Goal: Book appointment/travel/reservation

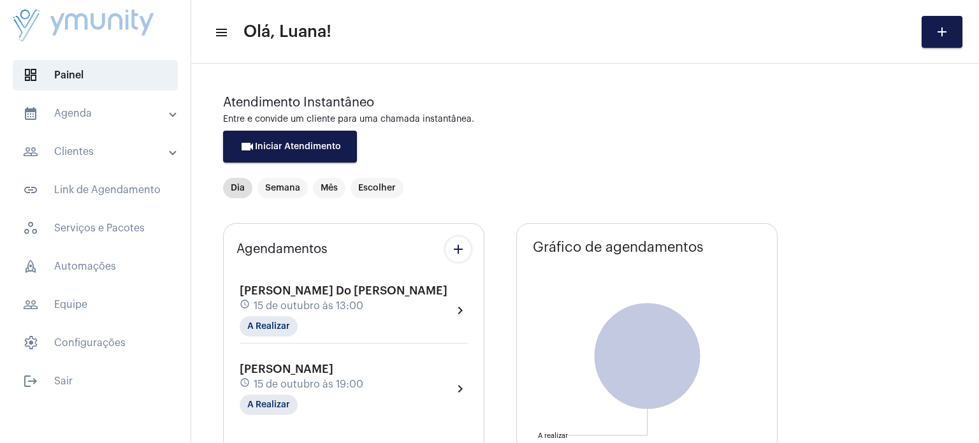
click at [106, 123] on mat-expansion-panel-header "calendar_month_outlined Agenda" at bounding box center [99, 113] width 183 height 31
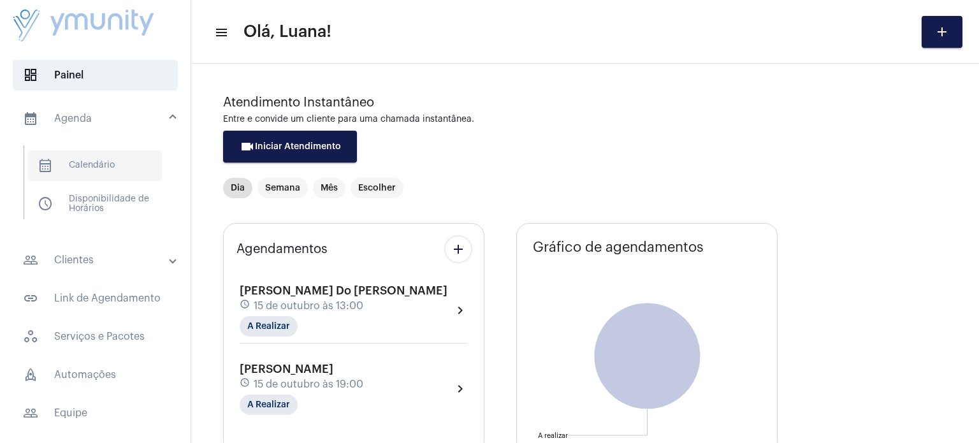
click at [94, 165] on span "calendar_month_outlined Calendário" at bounding box center [94, 165] width 135 height 31
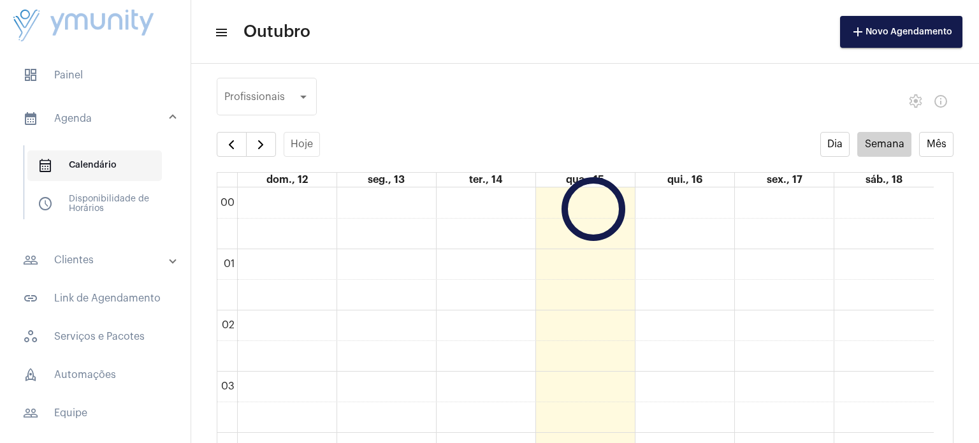
scroll to position [367, 0]
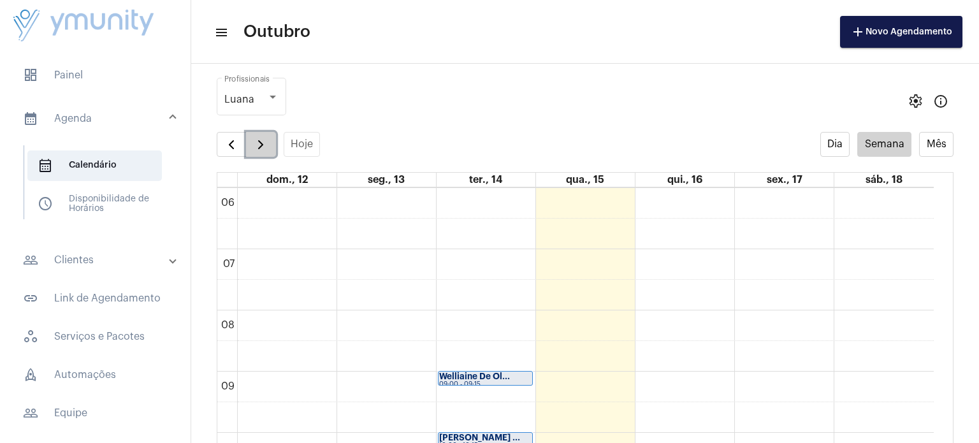
click at [265, 152] on button "button" at bounding box center [261, 145] width 30 height 26
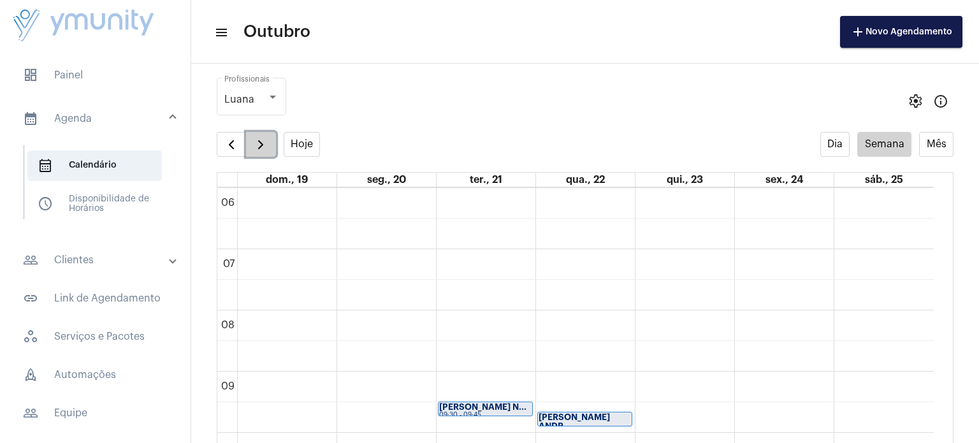
click at [265, 152] on button "button" at bounding box center [261, 145] width 30 height 26
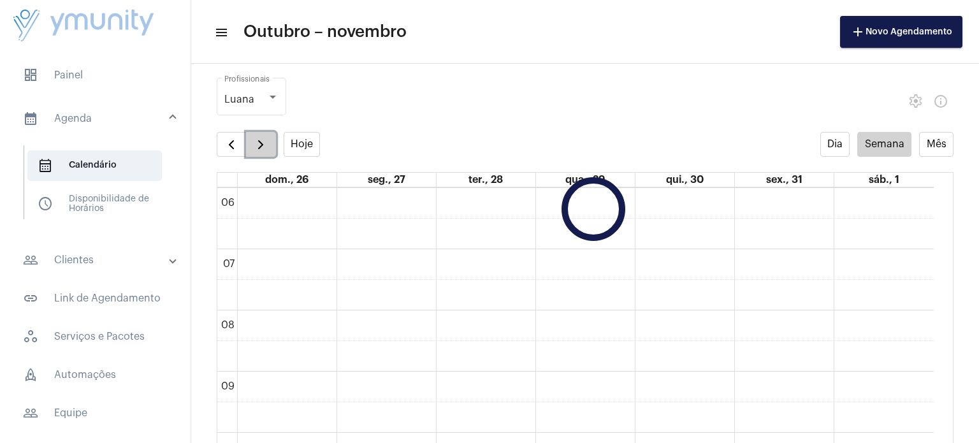
click at [265, 152] on button "button" at bounding box center [261, 145] width 30 height 26
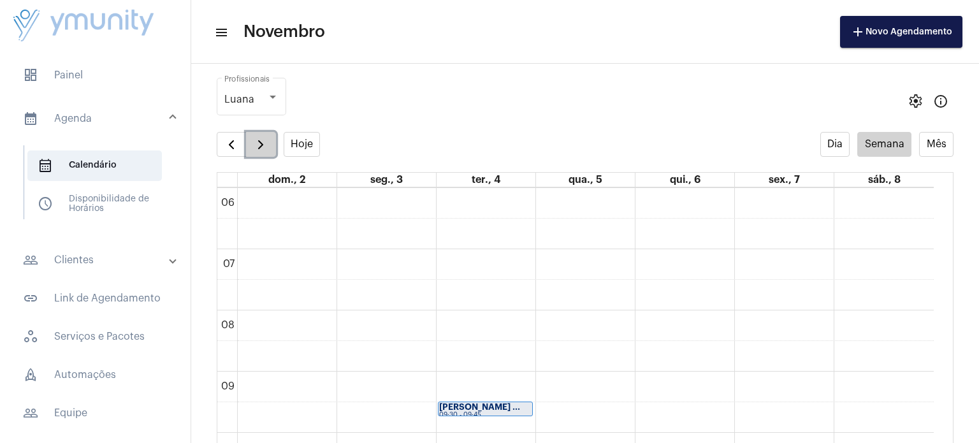
click at [265, 152] on button "button" at bounding box center [261, 145] width 30 height 26
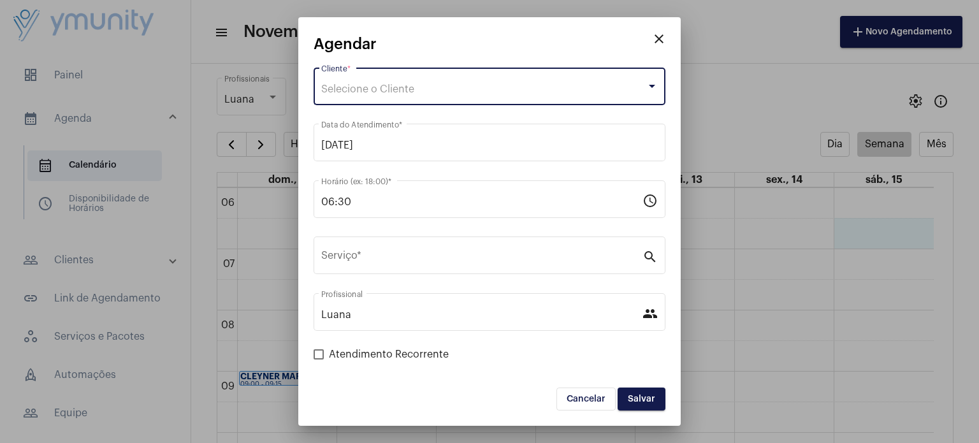
click at [494, 87] on div "Selecione o Cliente" at bounding box center [483, 89] width 325 height 11
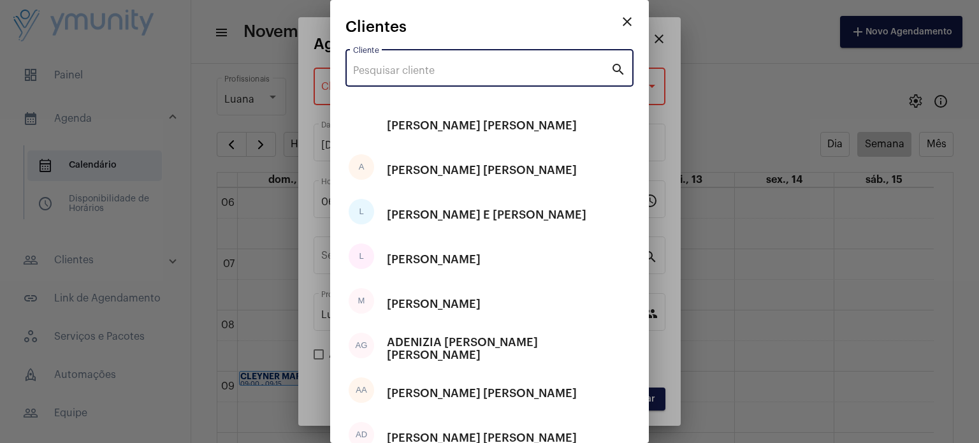
click at [493, 73] on input "Cliente" at bounding box center [482, 70] width 258 height 11
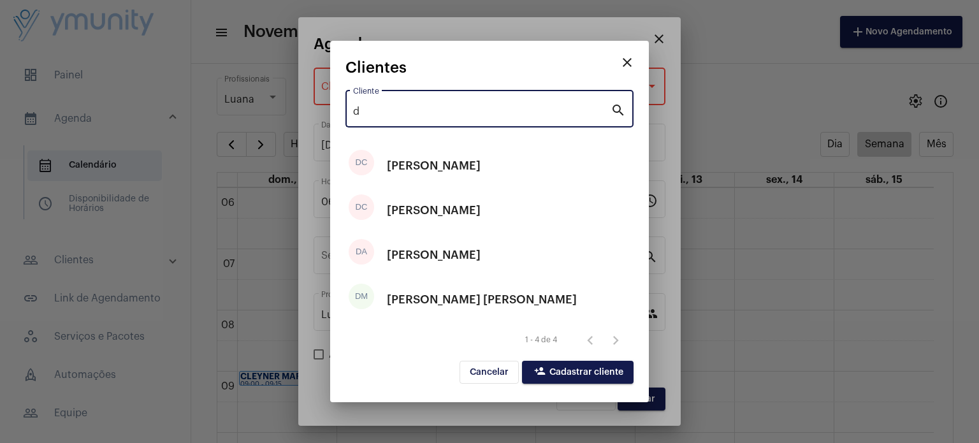
type input "d"
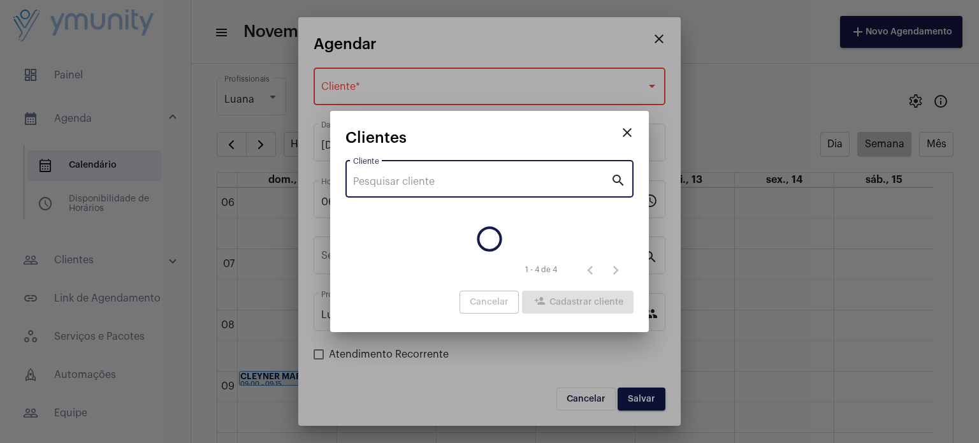
paste input "[PERSON_NAME]"
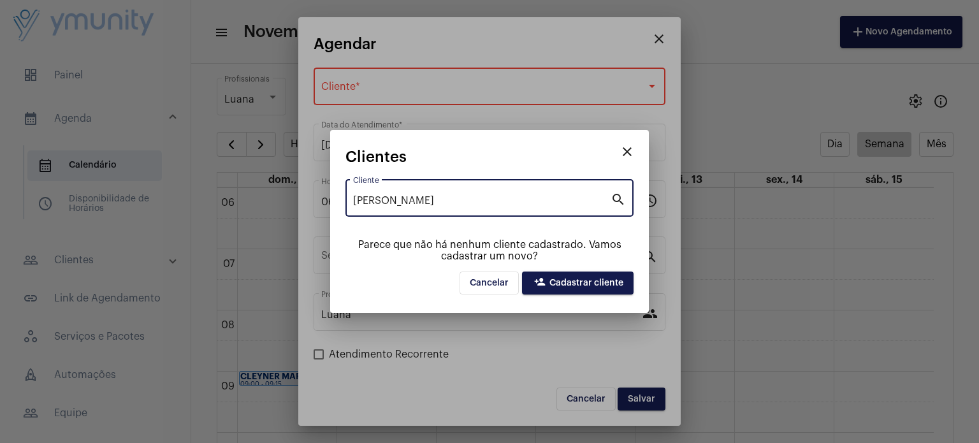
type input "[PERSON_NAME]"
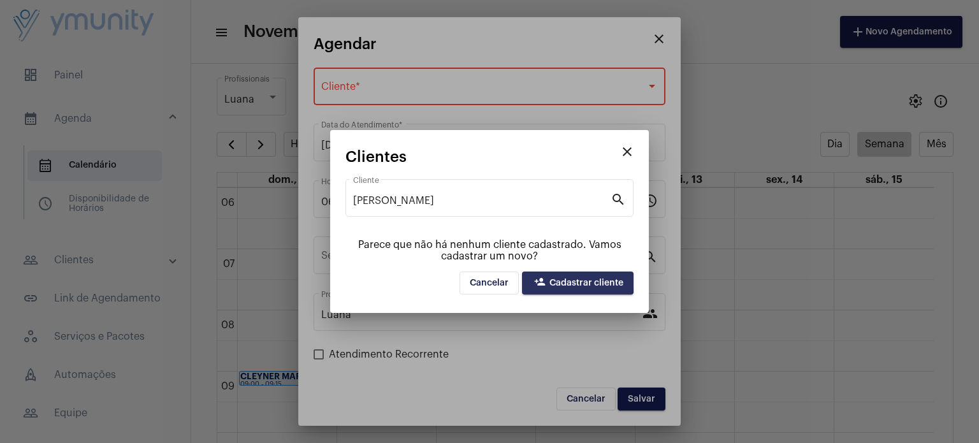
click at [541, 277] on mat-icon "person_add" at bounding box center [539, 283] width 15 height 15
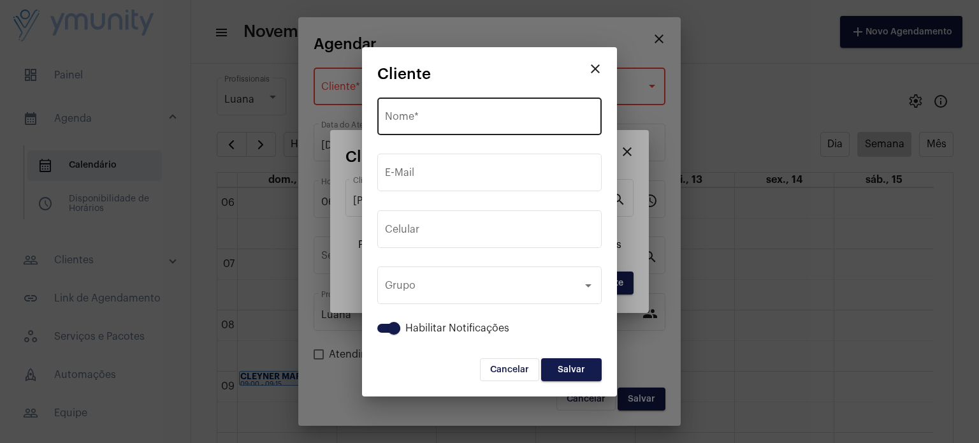
click at [465, 106] on div "Nome *" at bounding box center [489, 115] width 209 height 40
paste input "[PERSON_NAME]"
type input "[PERSON_NAME]"
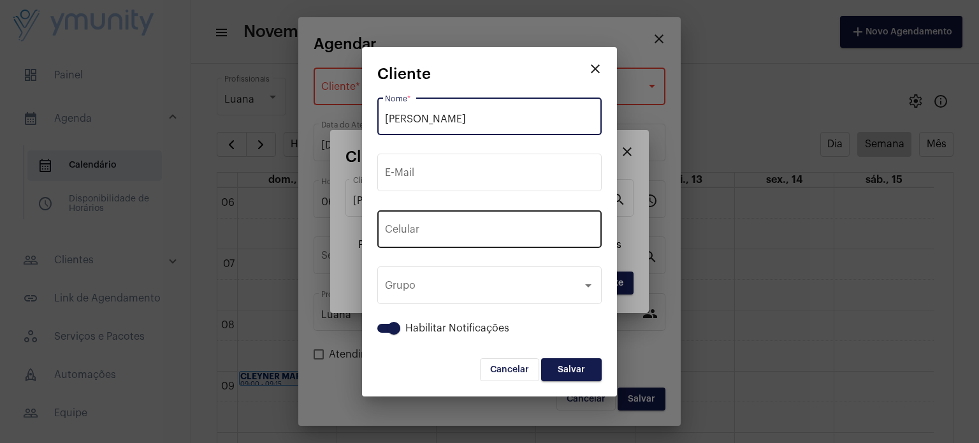
click at [435, 235] on button "+55" at bounding box center [413, 232] width 57 height 32
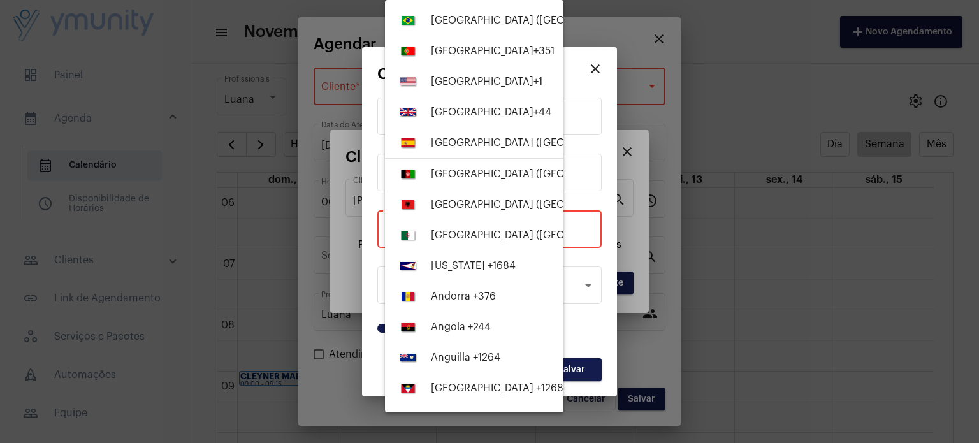
click at [586, 218] on div at bounding box center [489, 221] width 979 height 443
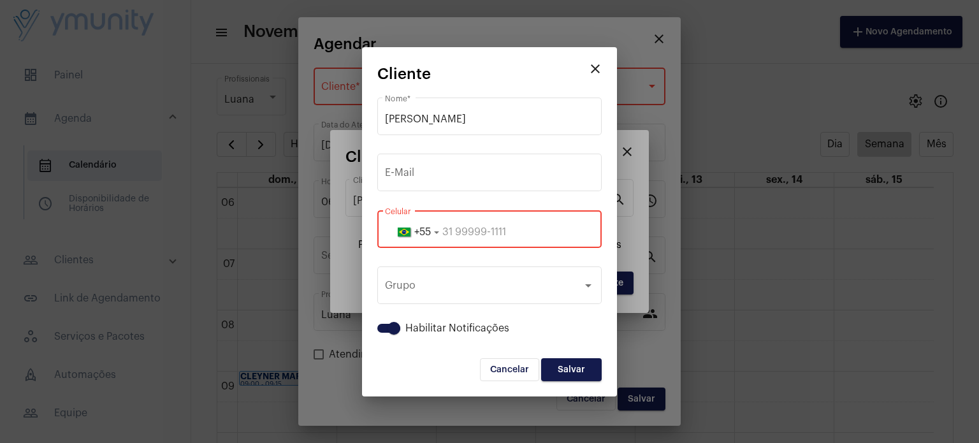
click at [515, 233] on input "tel" at bounding box center [489, 231] width 209 height 11
paste input "33999467639"
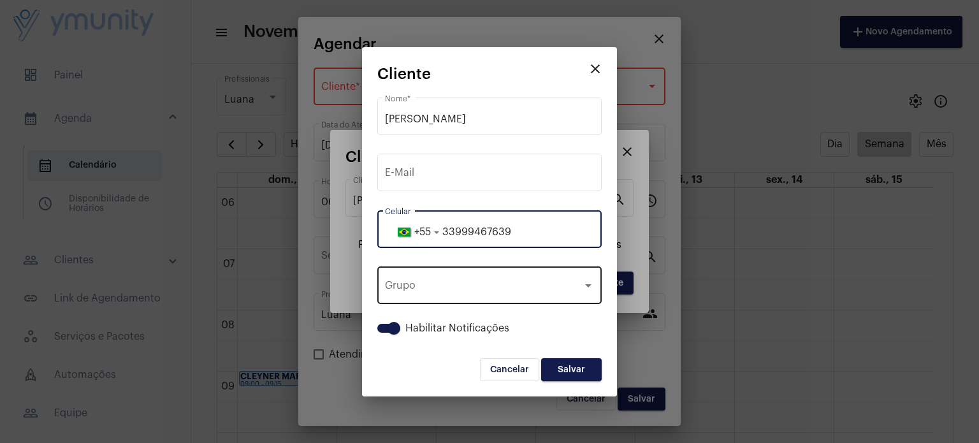
type input "33999467639"
click at [530, 286] on div "Grupo" at bounding box center [484, 287] width 198 height 11
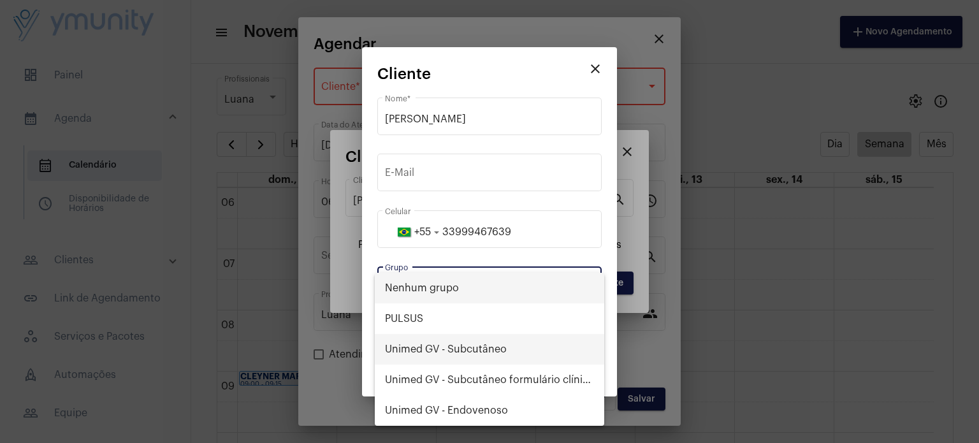
click at [480, 342] on span "Unimed GV - Subcutâneo" at bounding box center [489, 349] width 209 height 31
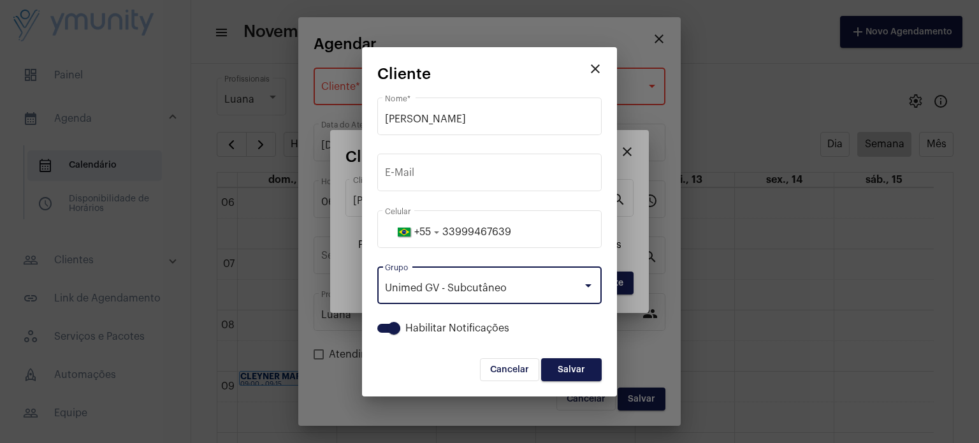
click at [573, 374] on button "Salvar" at bounding box center [571, 369] width 61 height 23
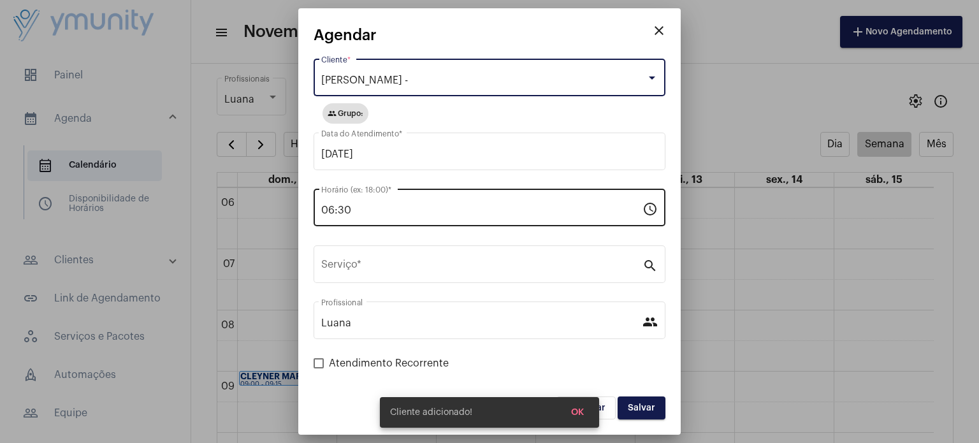
click at [390, 210] on input "06:30" at bounding box center [481, 210] width 321 height 11
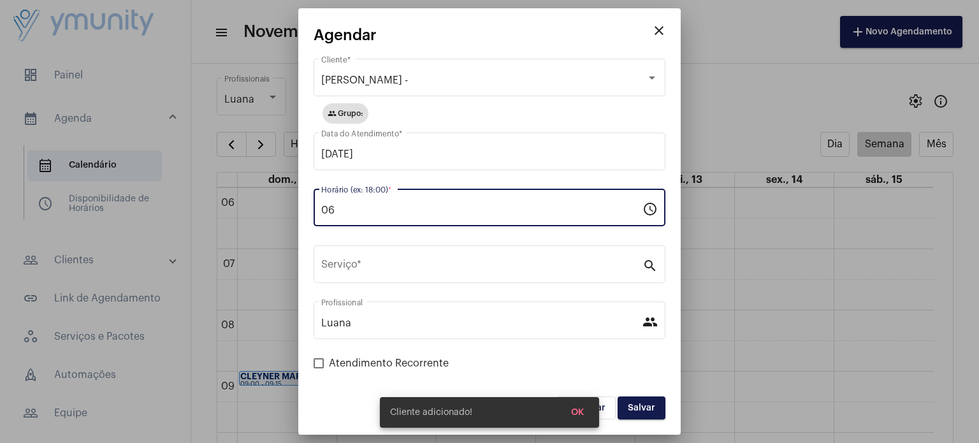
type input "0"
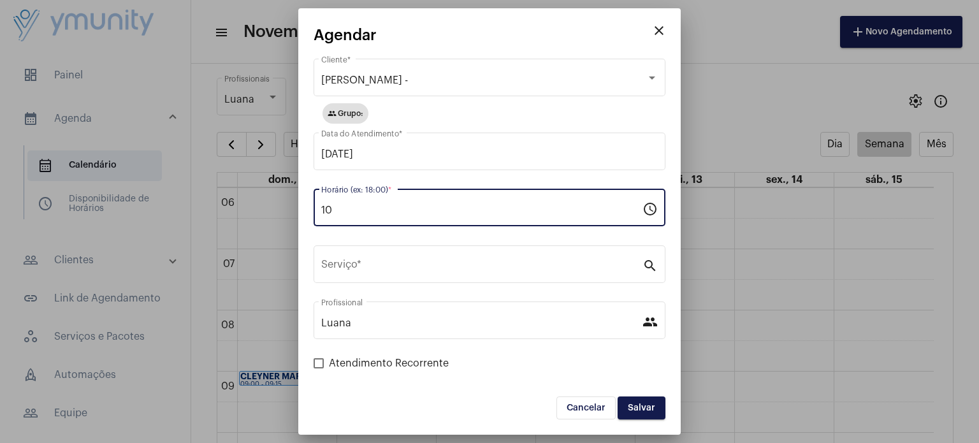
type input "1"
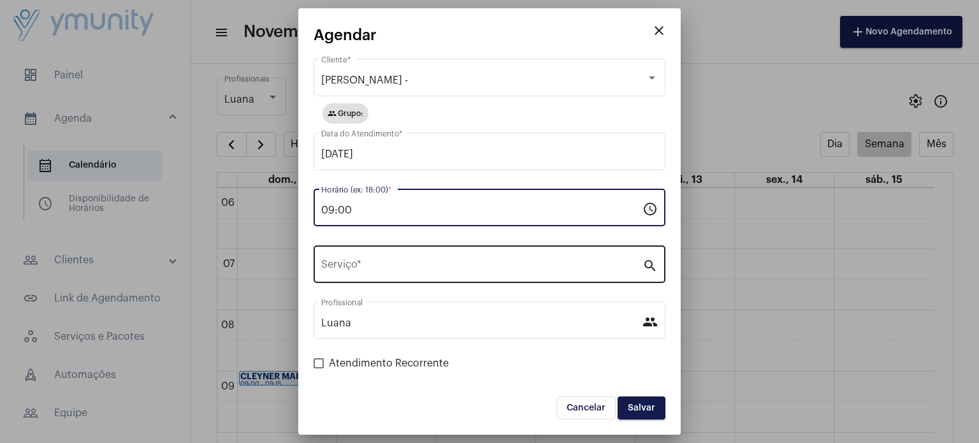
type input "09:00"
click at [386, 270] on input "Serviço *" at bounding box center [481, 266] width 321 height 11
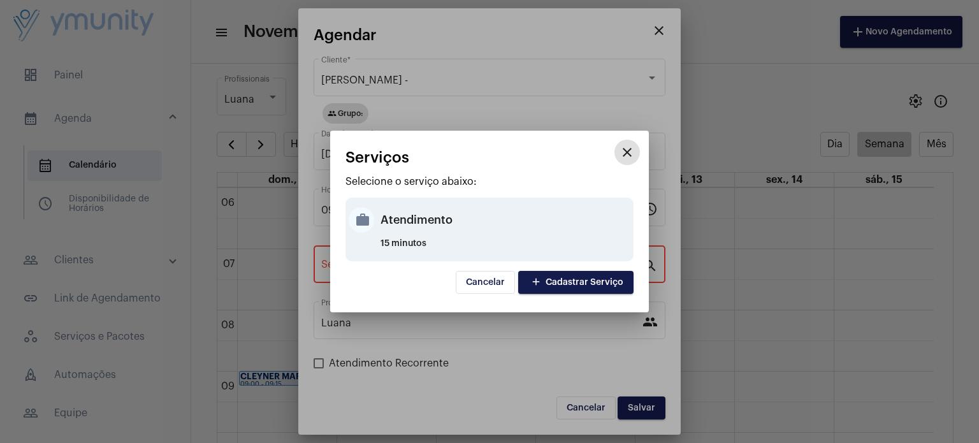
click at [398, 215] on div "Atendimento" at bounding box center [506, 220] width 250 height 38
type input "Atendimento"
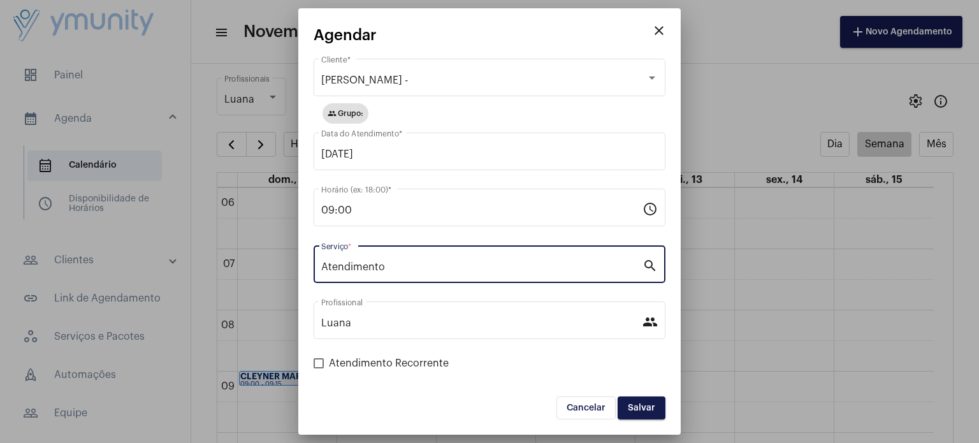
click at [642, 411] on span "Salvar" at bounding box center [641, 408] width 27 height 9
